Goal: Submit feedback/report problem

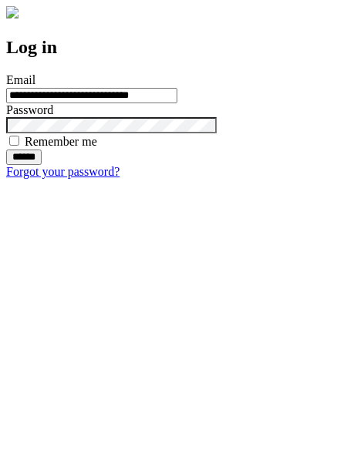
type input "**********"
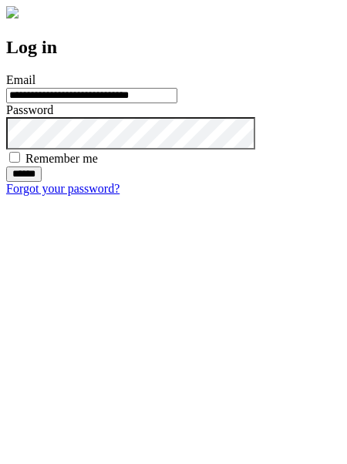
click at [42, 182] on input "******" at bounding box center [23, 173] width 35 height 15
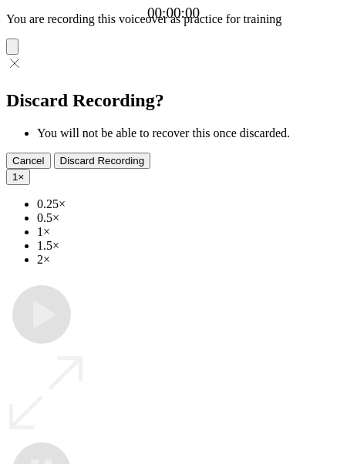
type input "**********"
